Goal: Task Accomplishment & Management: Manage account settings

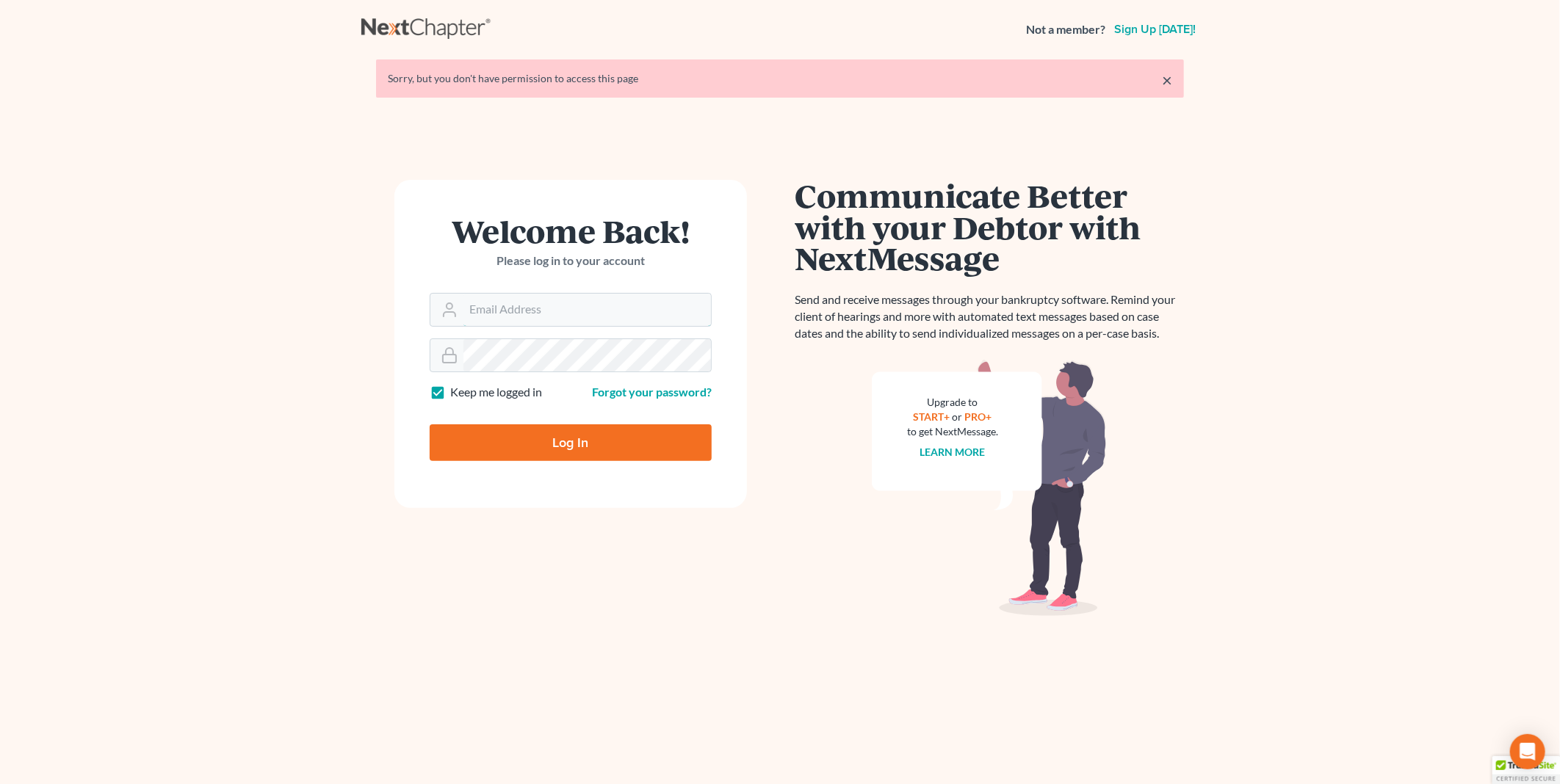
type input "[EMAIL_ADDRESS][DOMAIN_NAME]"
click at [561, 434] on input "Log In" at bounding box center [571, 442] width 282 height 37
type input "Thinking..."
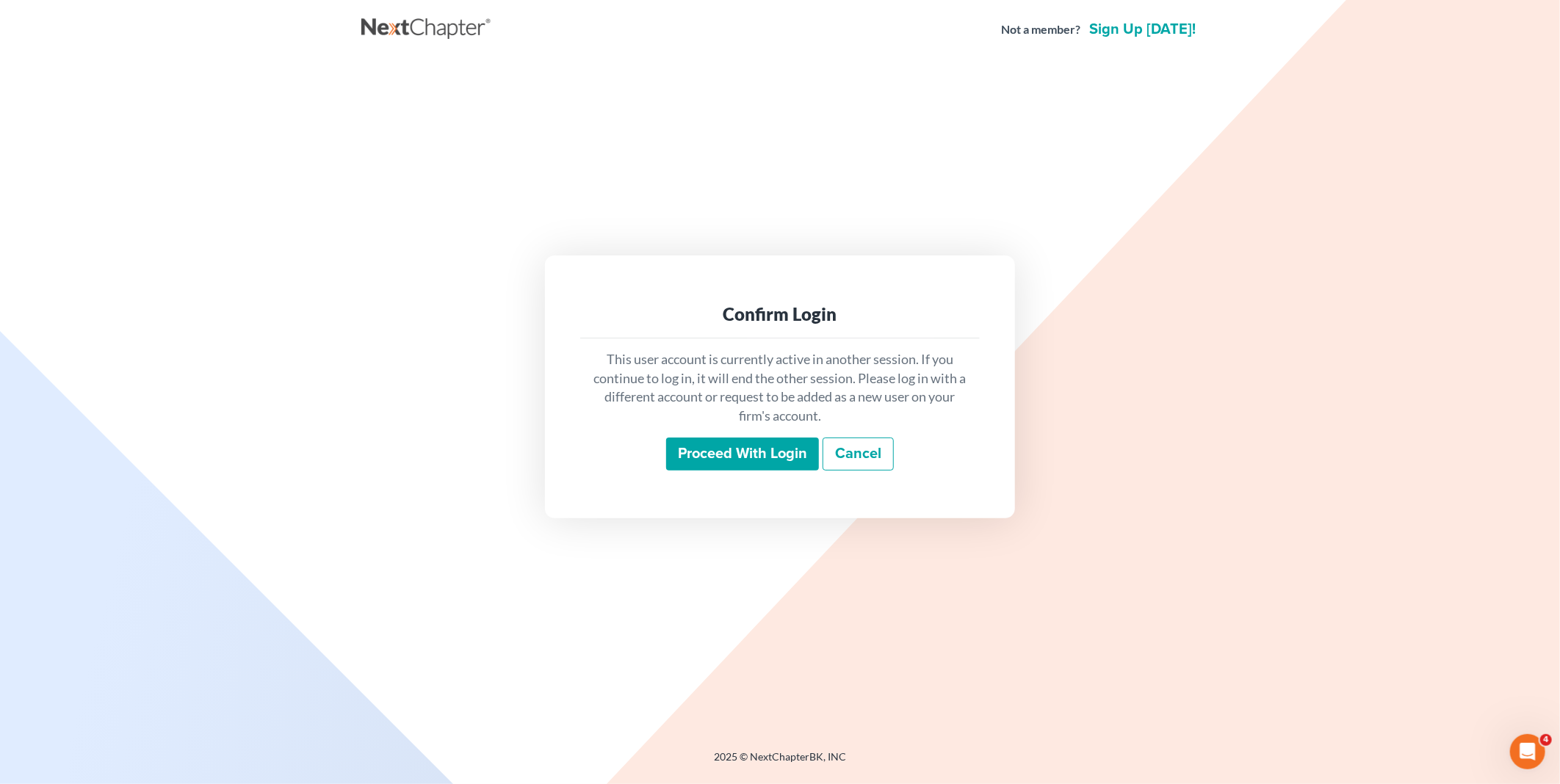
click at [754, 445] on input "Proceed with login" at bounding box center [742, 454] width 153 height 33
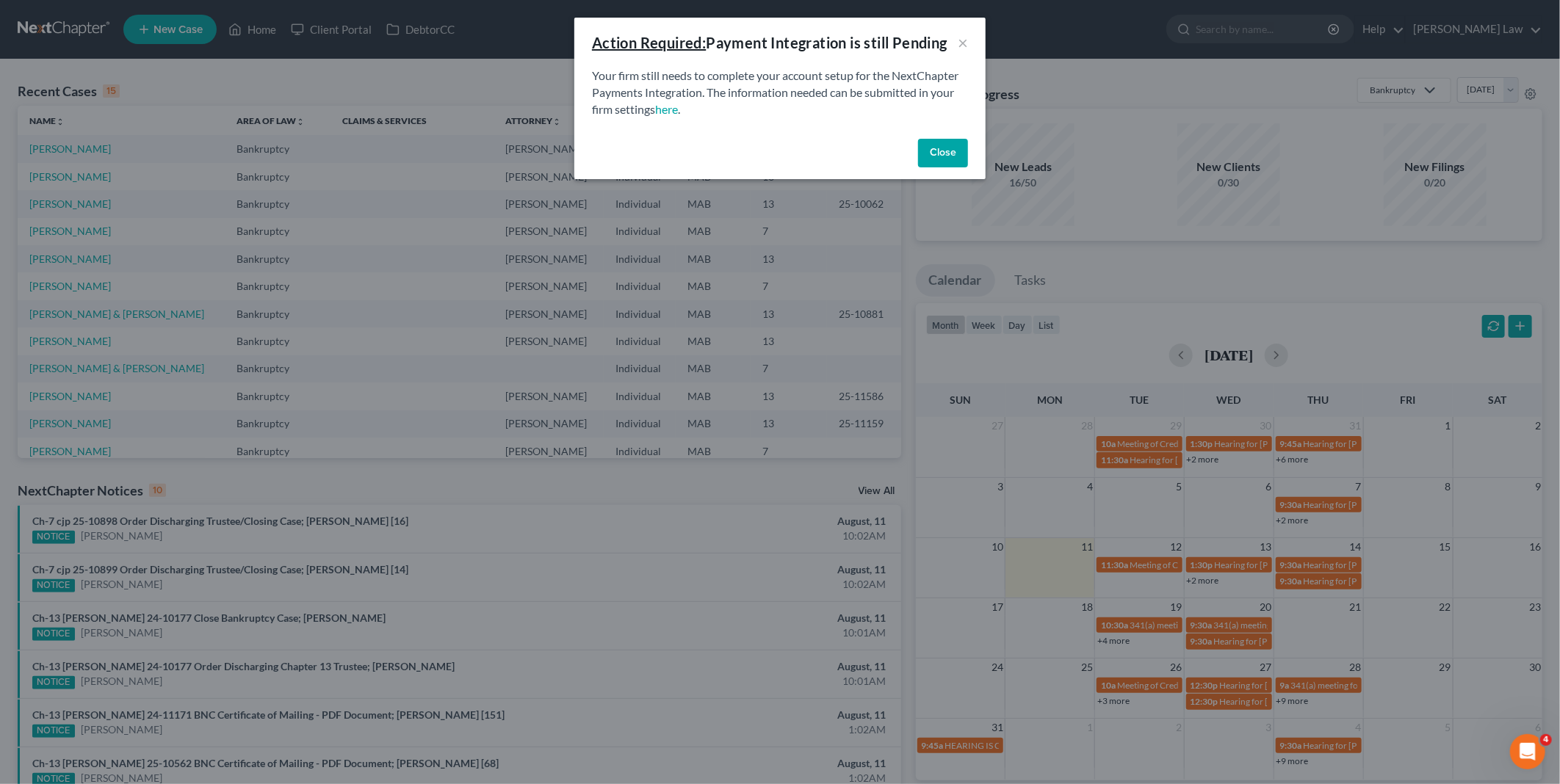
click at [937, 152] on button "Close" at bounding box center [943, 153] width 50 height 30
